Goal: Navigation & Orientation: Find specific page/section

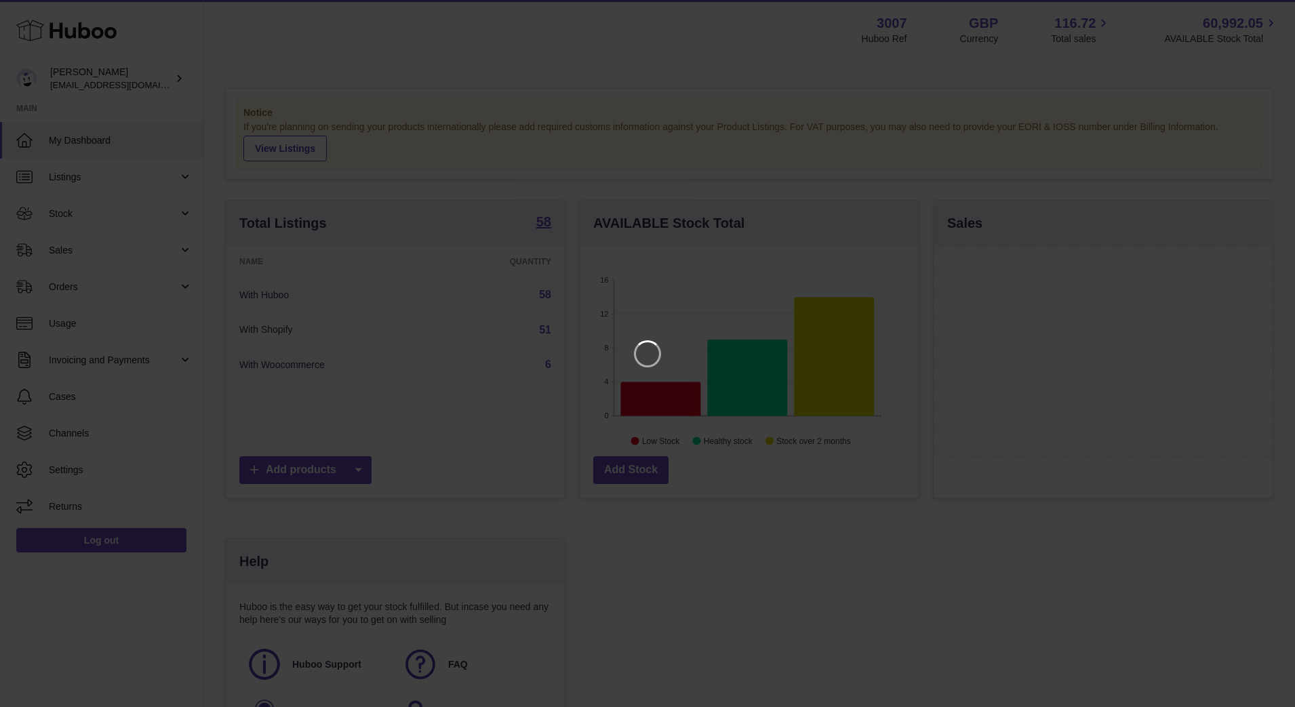
scroll to position [212, 339]
click at [1249, 6] on div at bounding box center [647, 353] width 1295 height 707
click at [1256, 9] on icon "Close" at bounding box center [1260, 12] width 16 height 16
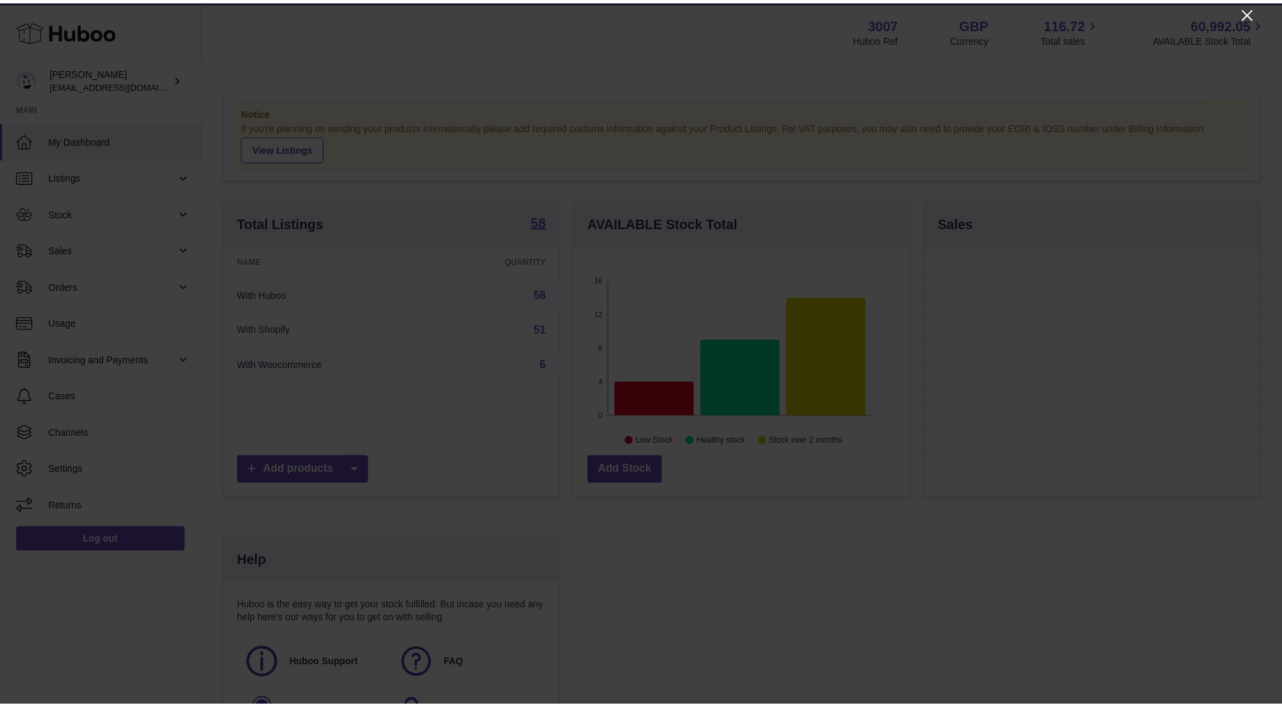
scroll to position [677753, 677630]
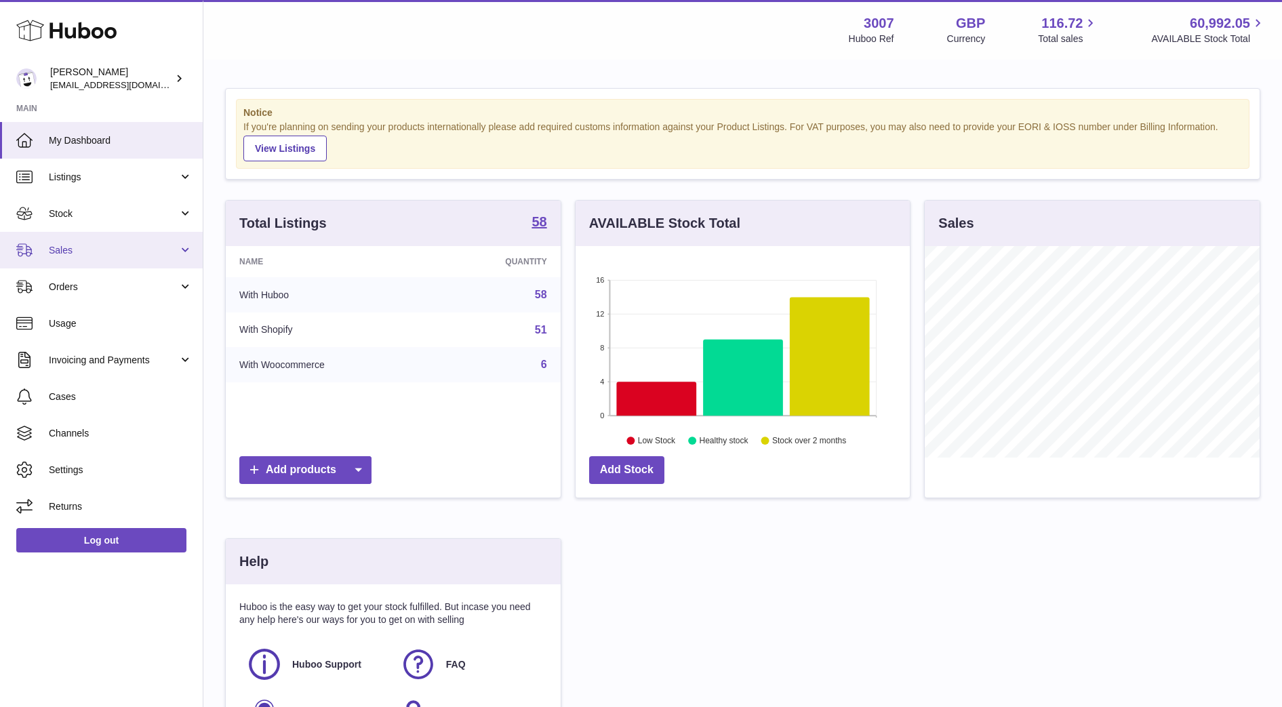
click at [81, 245] on span "Sales" at bounding box center [113, 250] width 129 height 13
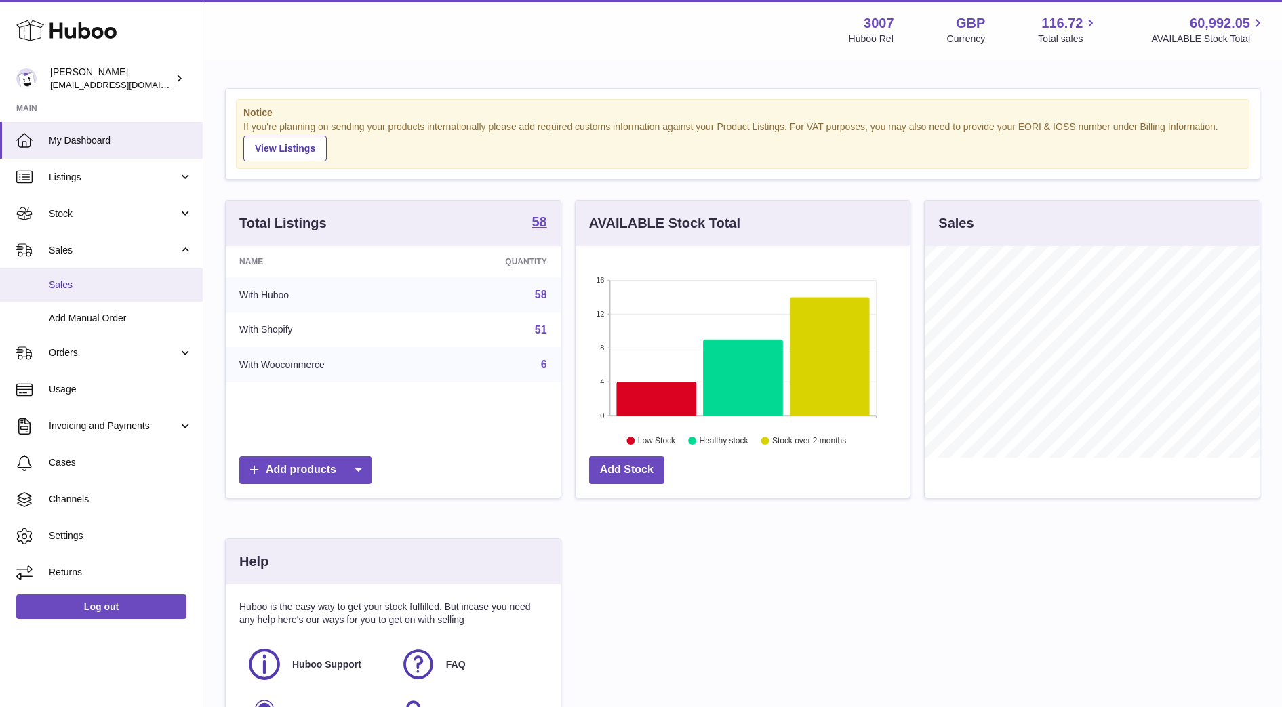
click at [88, 287] on span "Sales" at bounding box center [121, 285] width 144 height 13
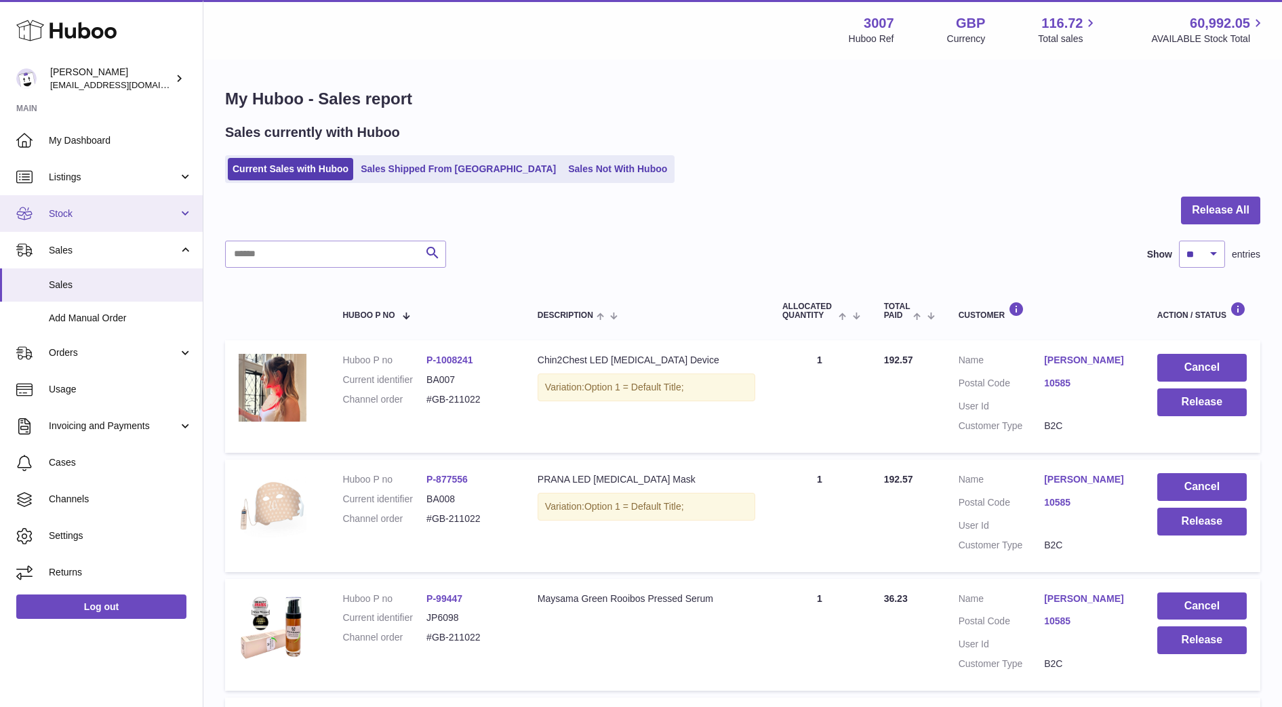
click at [54, 214] on span "Stock" at bounding box center [113, 213] width 129 height 13
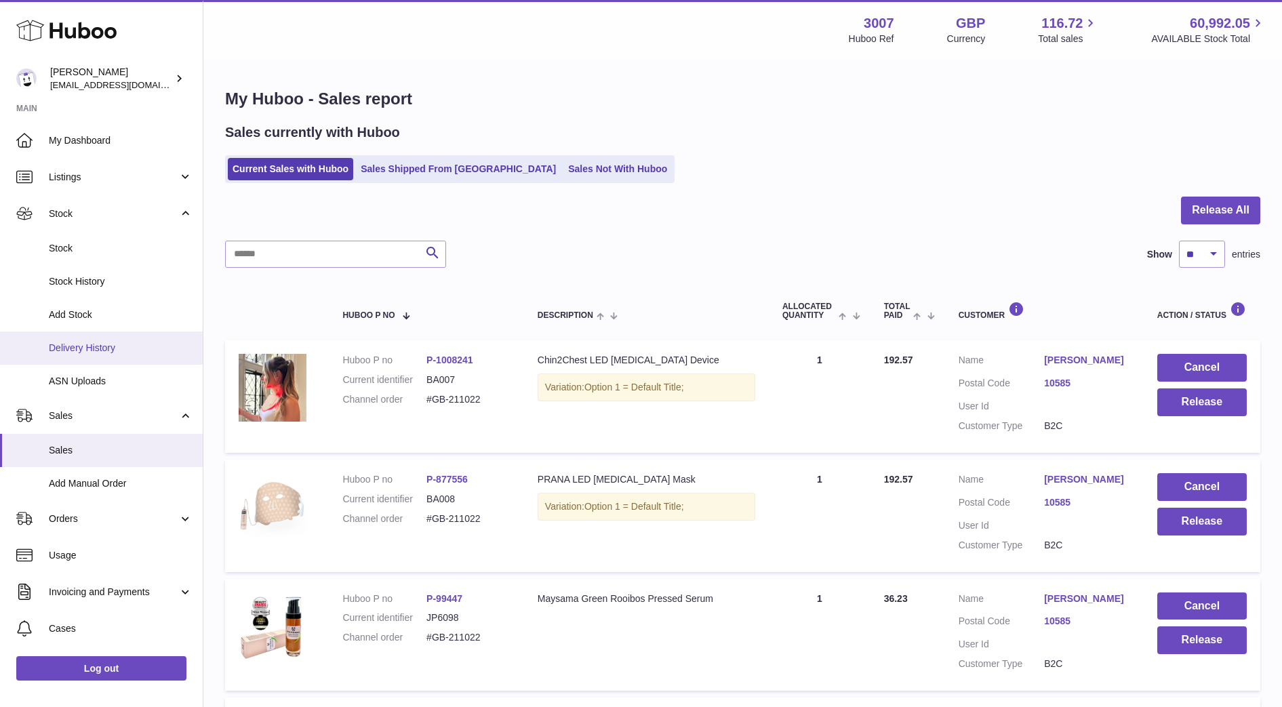
click at [71, 360] on link "Delivery History" at bounding box center [101, 348] width 203 height 33
